Goal: Information Seeking & Learning: Learn about a topic

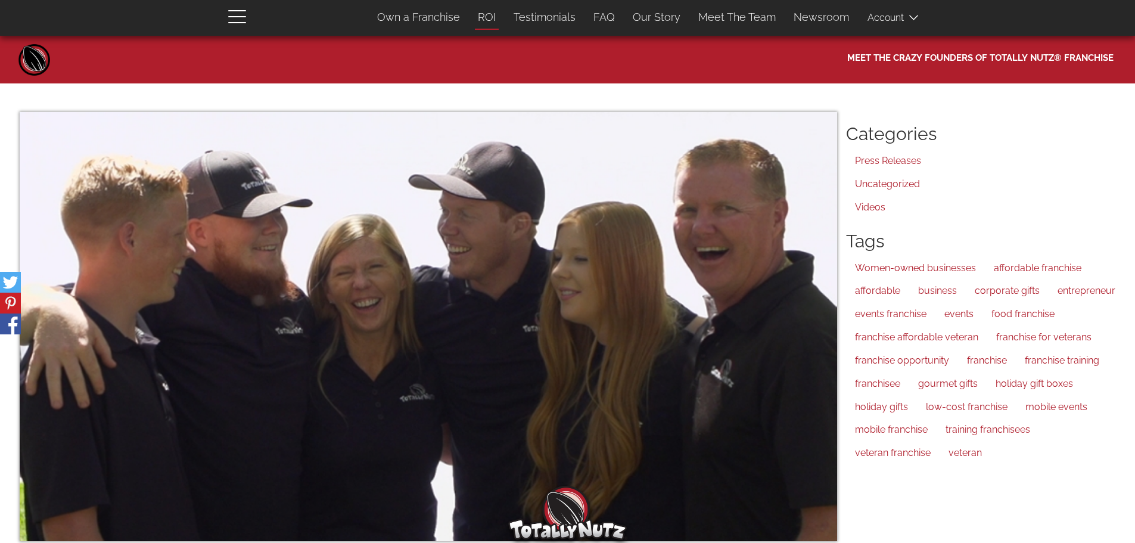
click at [488, 18] on link "ROI" at bounding box center [487, 17] width 36 height 25
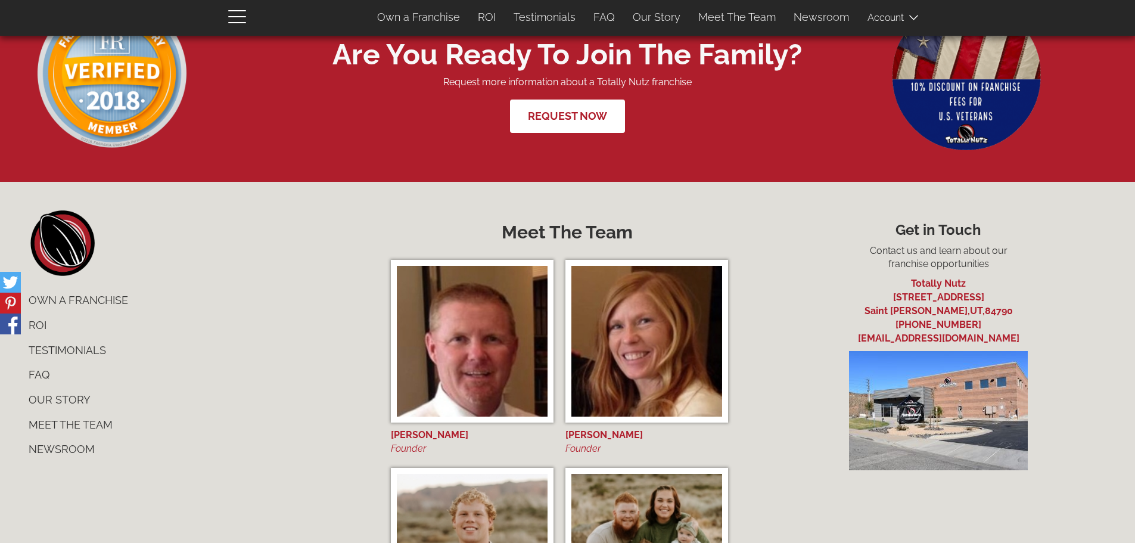
scroll to position [4944, 0]
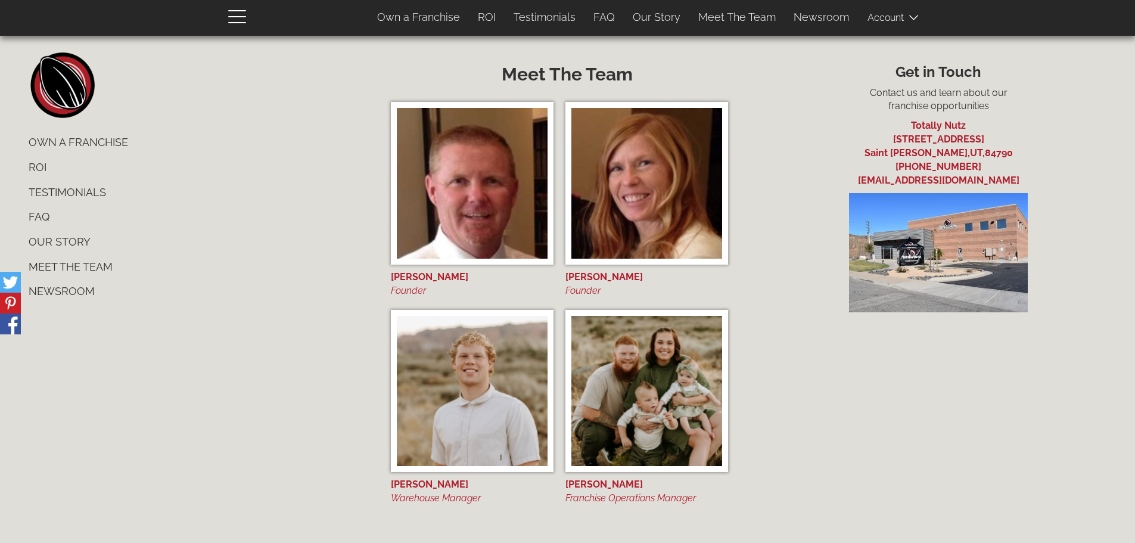
click at [105, 150] on link "Own a Franchise" at bounding box center [196, 142] width 353 height 25
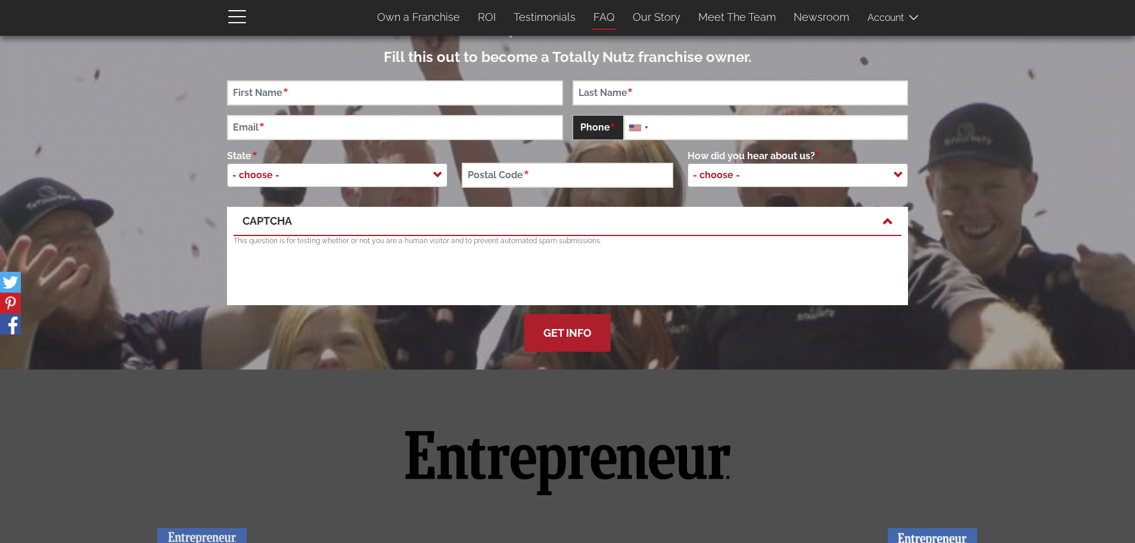
click at [597, 16] on link "FAQ" at bounding box center [603, 17] width 39 height 25
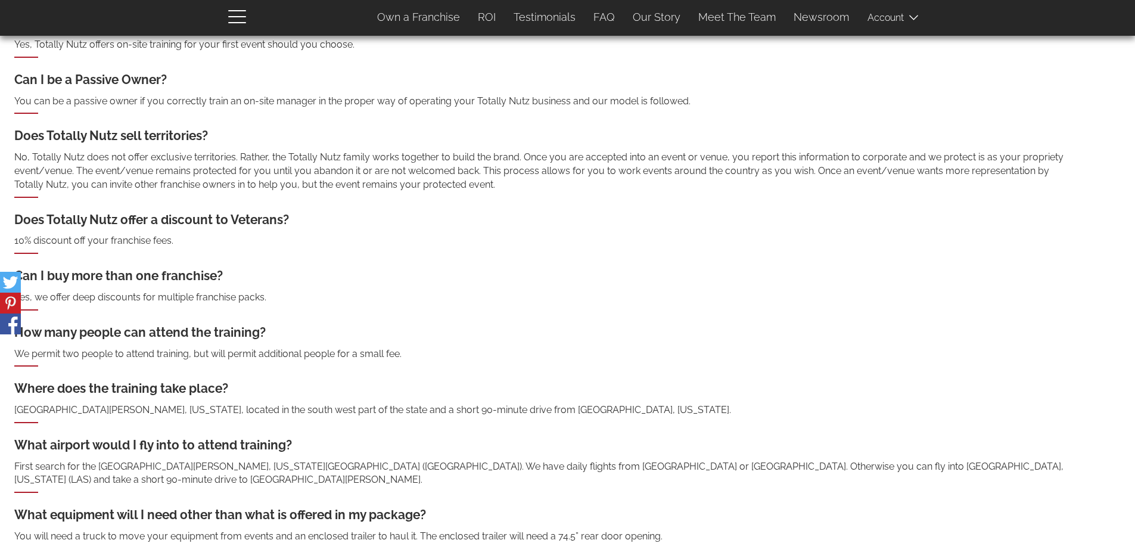
scroll to position [238, 0]
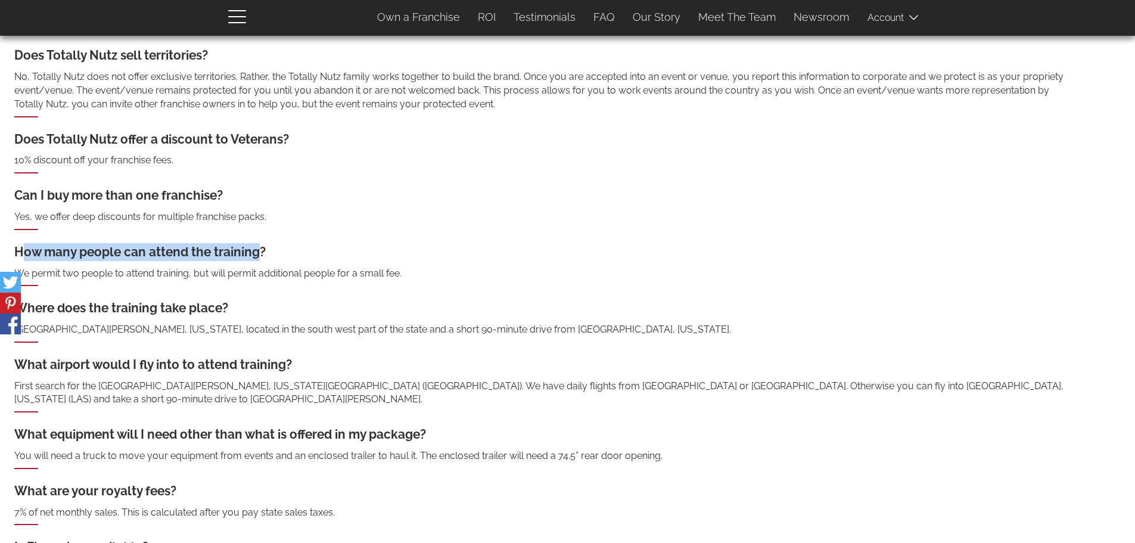
drag, startPoint x: 258, startPoint y: 252, endPoint x: 26, endPoint y: 259, distance: 231.8
click at [26, 259] on div "How many people can attend the training?" at bounding box center [540, 252] width 1053 height 18
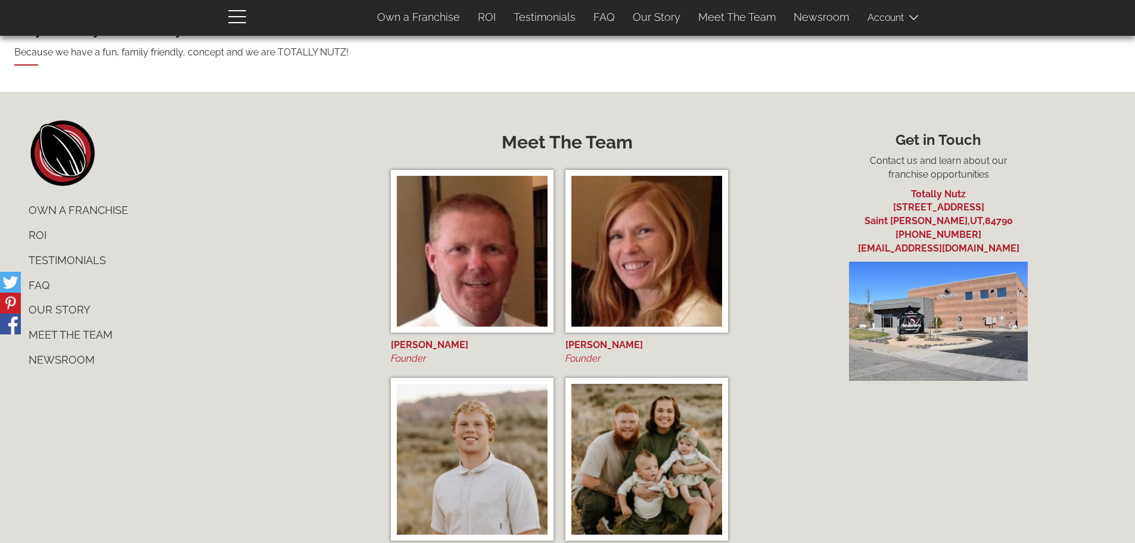
scroll to position [981, 0]
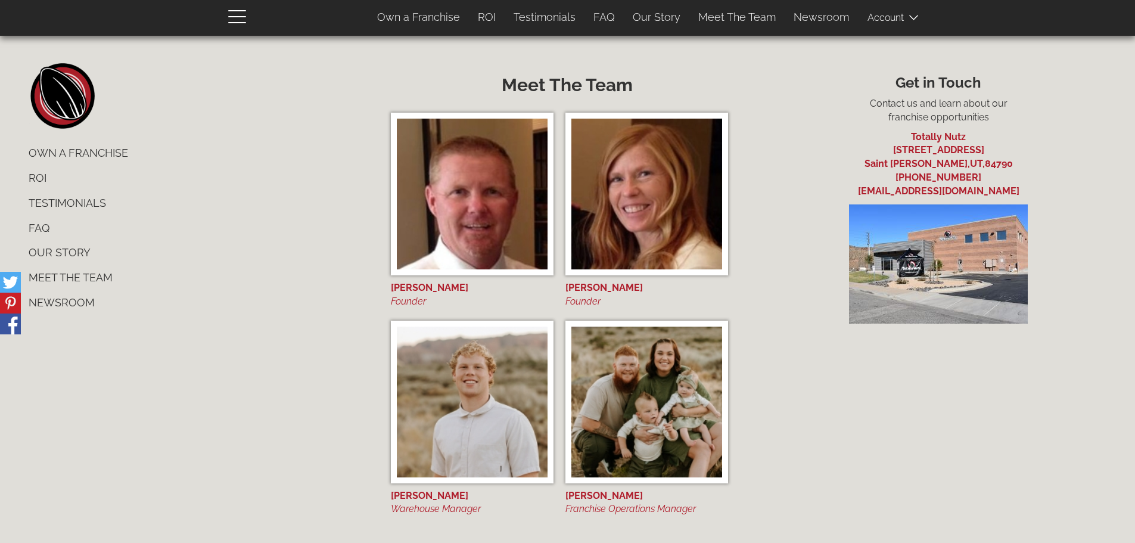
click at [61, 240] on link "Our Story" at bounding box center [196, 252] width 353 height 25
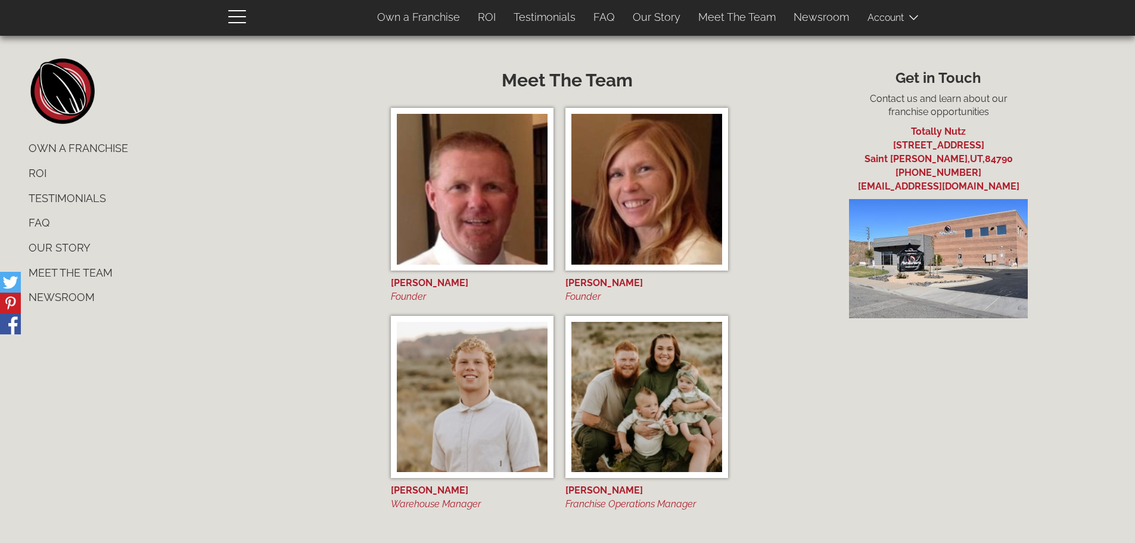
scroll to position [4951, 0]
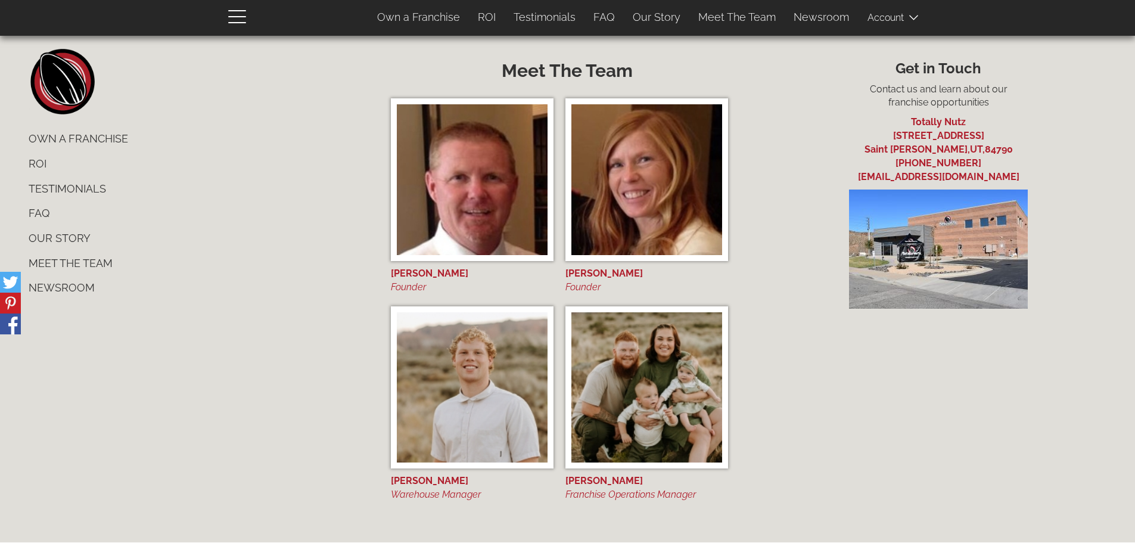
click at [930, 254] on img at bounding box center [938, 248] width 179 height 119
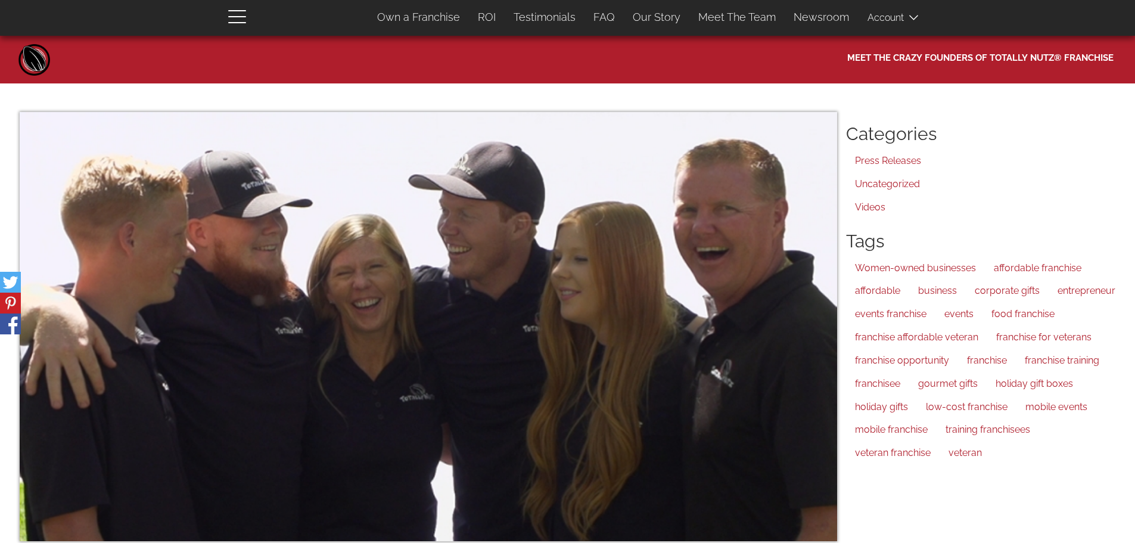
scroll to position [940, 0]
